Goal: Entertainment & Leisure: Consume media (video, audio)

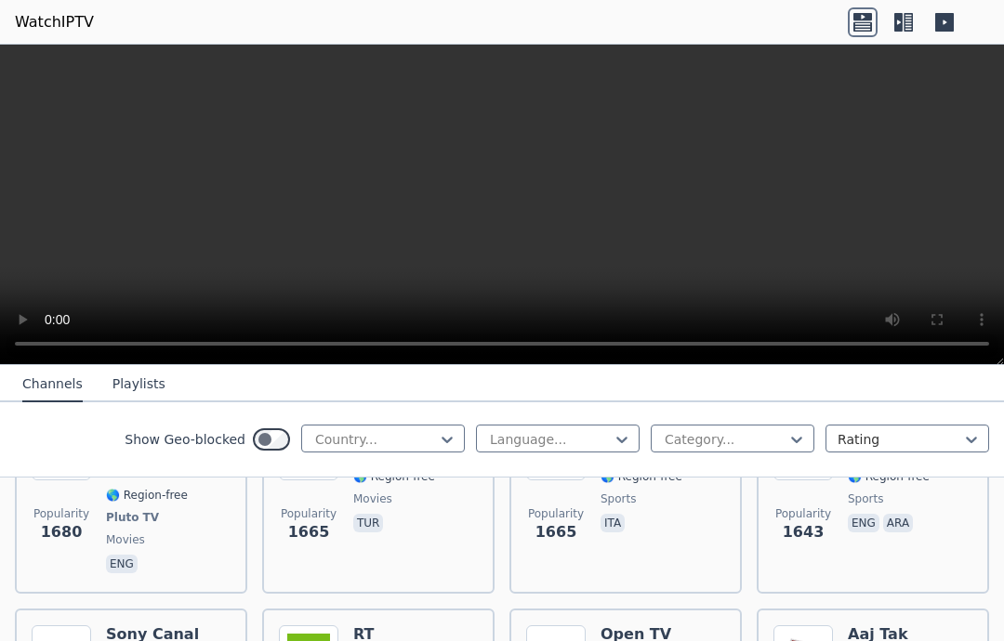
scroll to position [1942, 0]
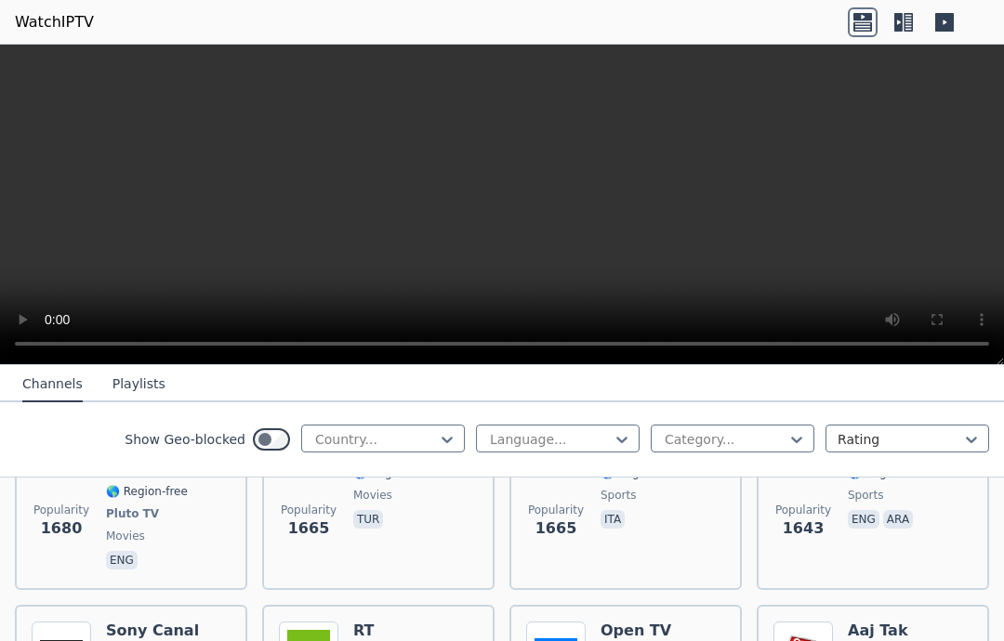
click at [126, 387] on button "Playlists" at bounding box center [138, 384] width 53 height 35
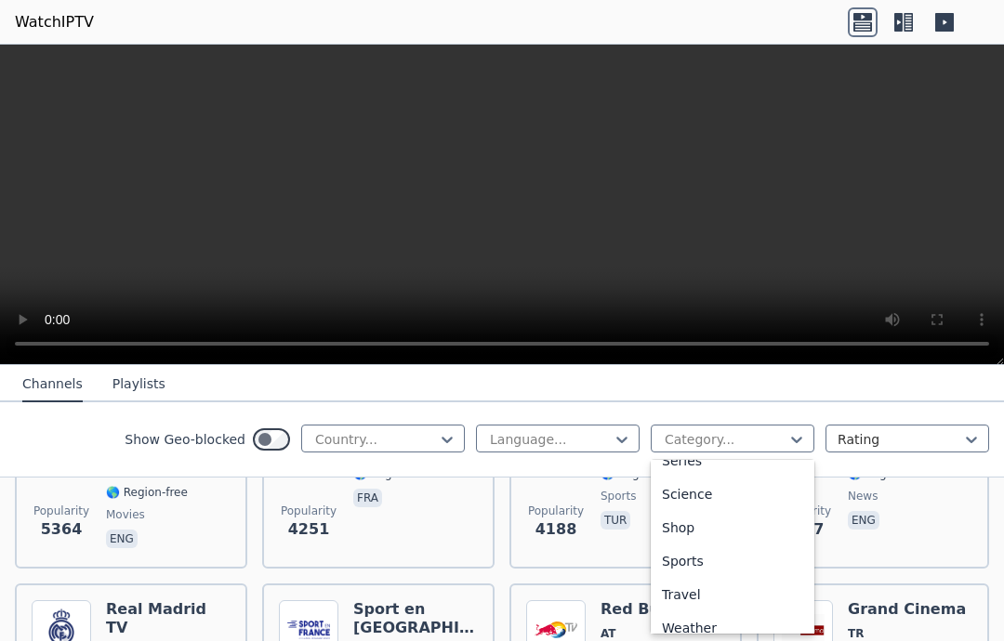
scroll to position [724, 0]
click at [692, 549] on div "Sports" at bounding box center [732, 559] width 164 height 33
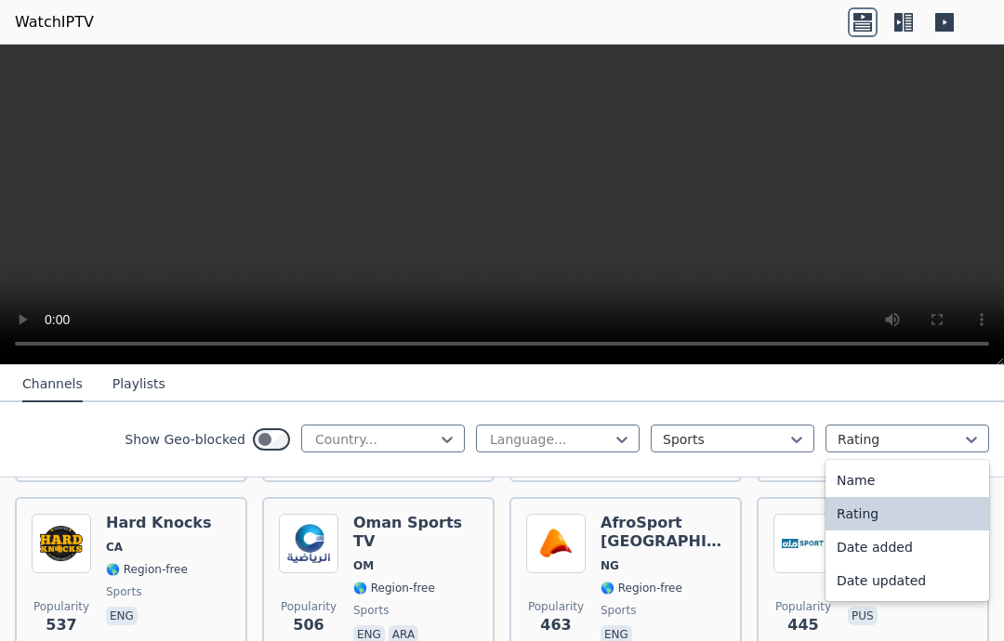
scroll to position [1870, 0]
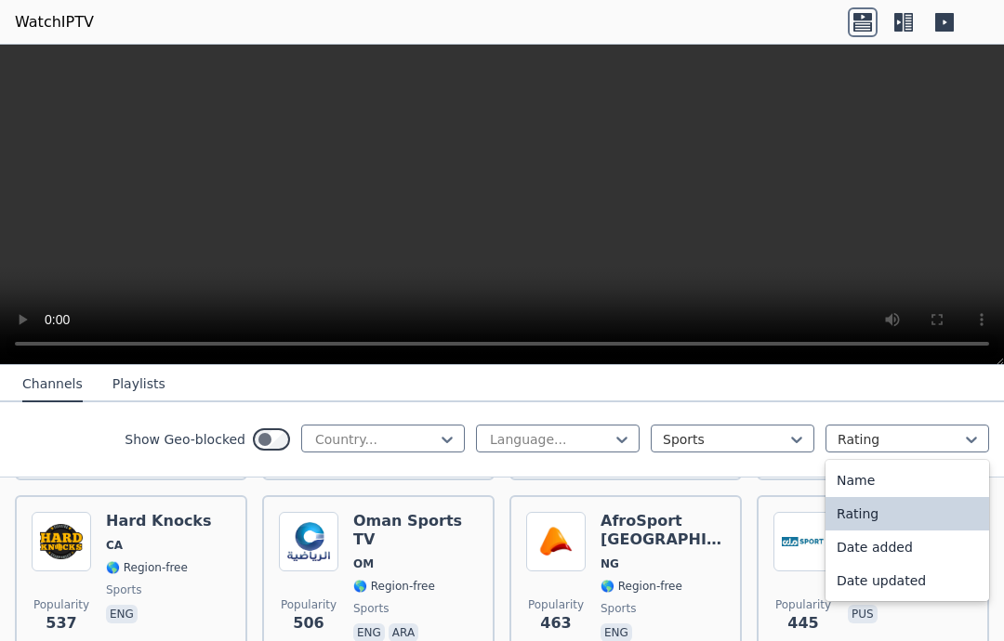
click at [922, 505] on div "Rating" at bounding box center [907, 513] width 164 height 33
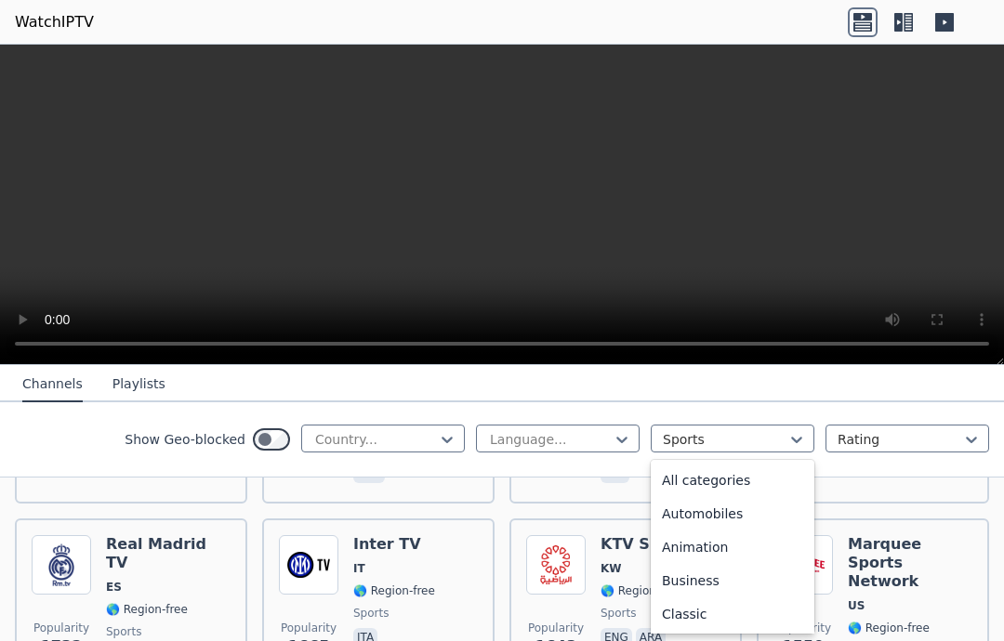
scroll to position [572, 0]
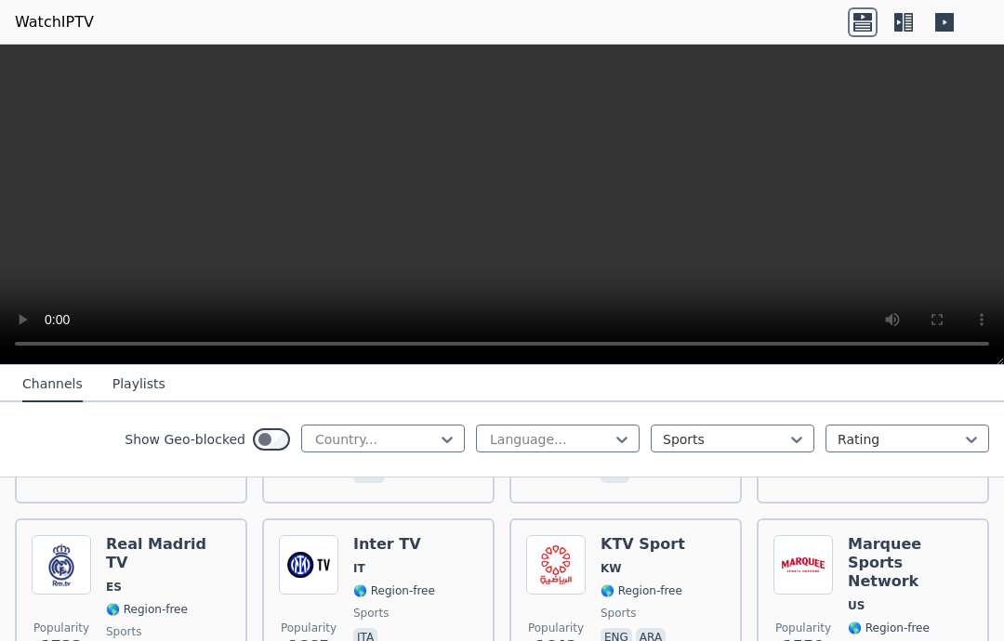
click at [973, 313] on video at bounding box center [502, 205] width 1004 height 321
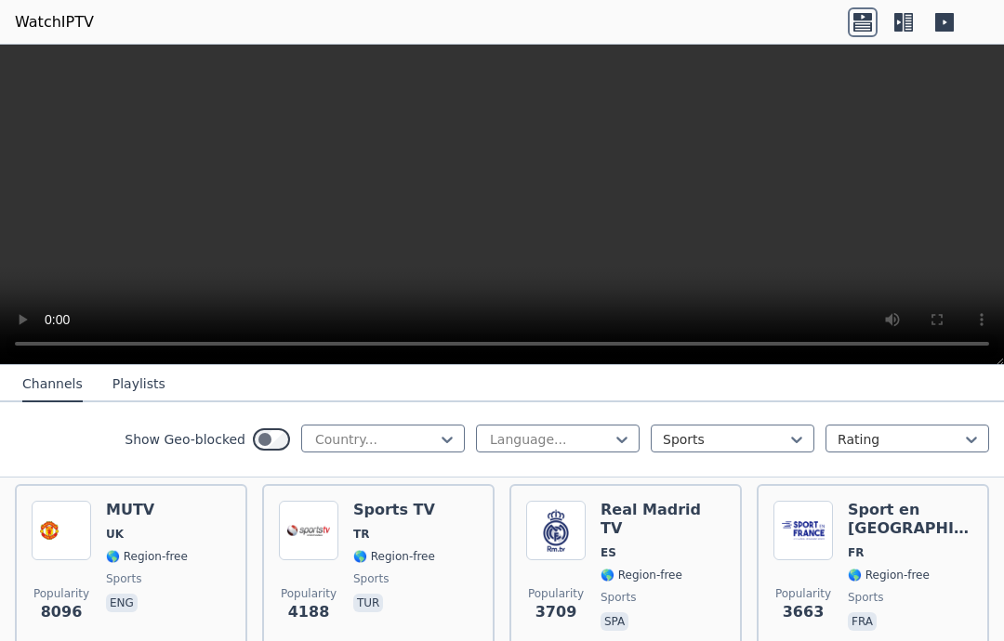
scroll to position [213, 0]
click at [361, 496] on div "Popularity 4188 Sports TV TR 🌎 Region-free sports tur" at bounding box center [378, 566] width 232 height 167
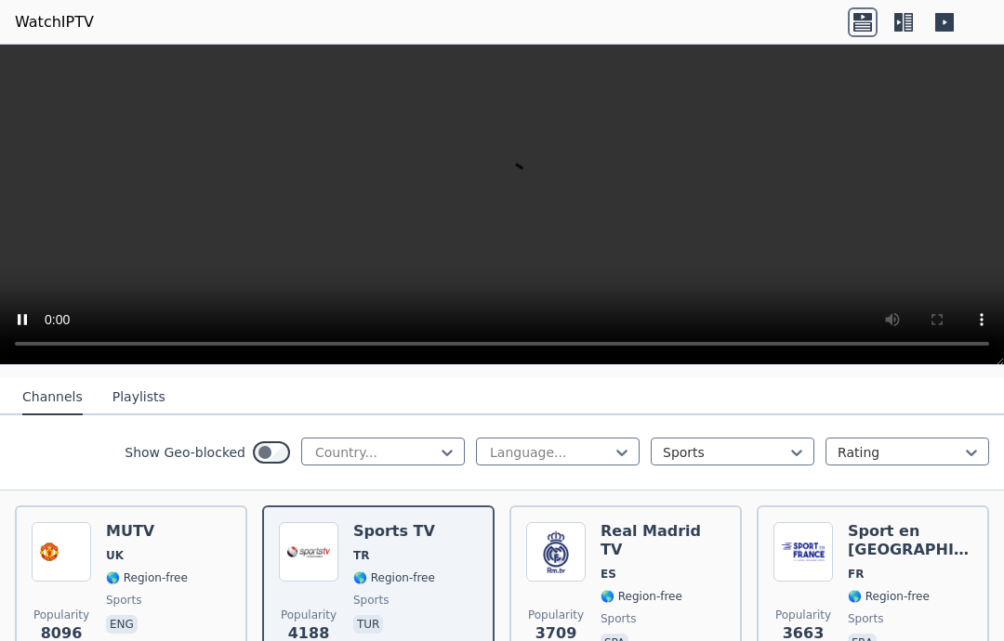
scroll to position [190, 0]
click at [129, 548] on div "MUTV UK 🌎 Region-free sports eng" at bounding box center [147, 590] width 82 height 134
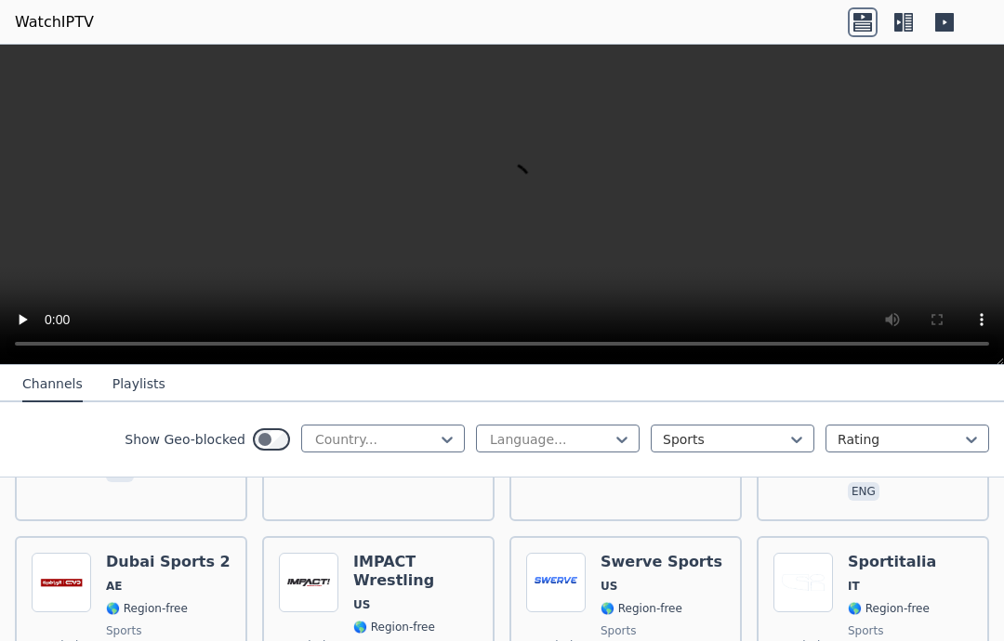
scroll to position [723, 0]
